Goal: Task Accomplishment & Management: Manage account settings

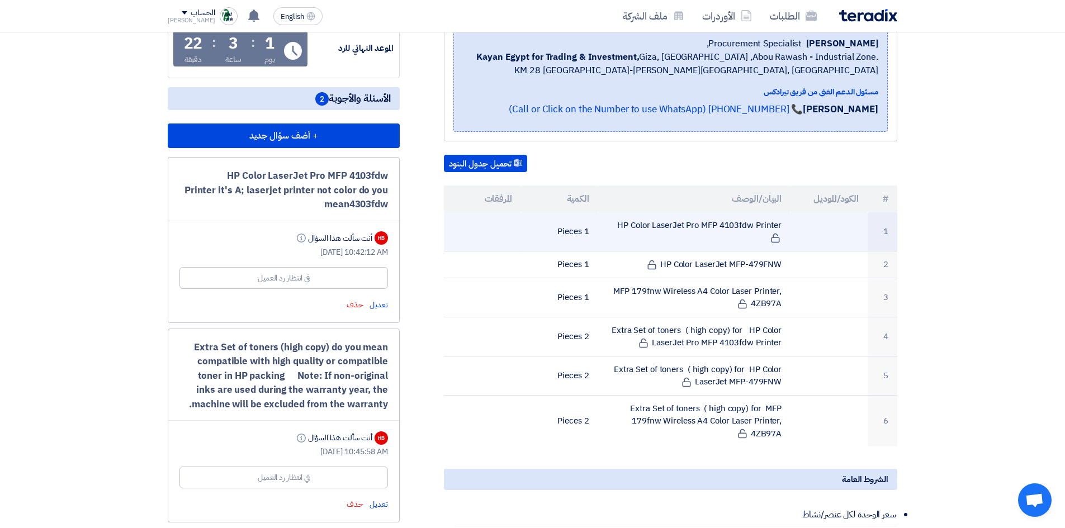
scroll to position [224, 0]
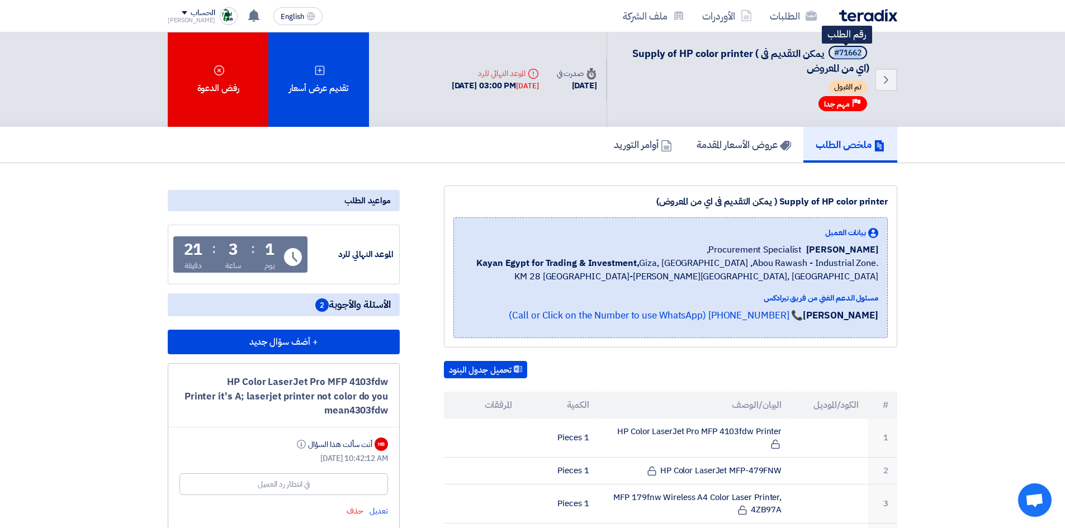
drag, startPoint x: 862, startPoint y: 51, endPoint x: 834, endPoint y: 52, distance: 28.0
click at [834, 52] on span "#71662" at bounding box center [848, 52] width 39 height 13
copy div "#71662"
